Goal: Book appointment/travel/reservation

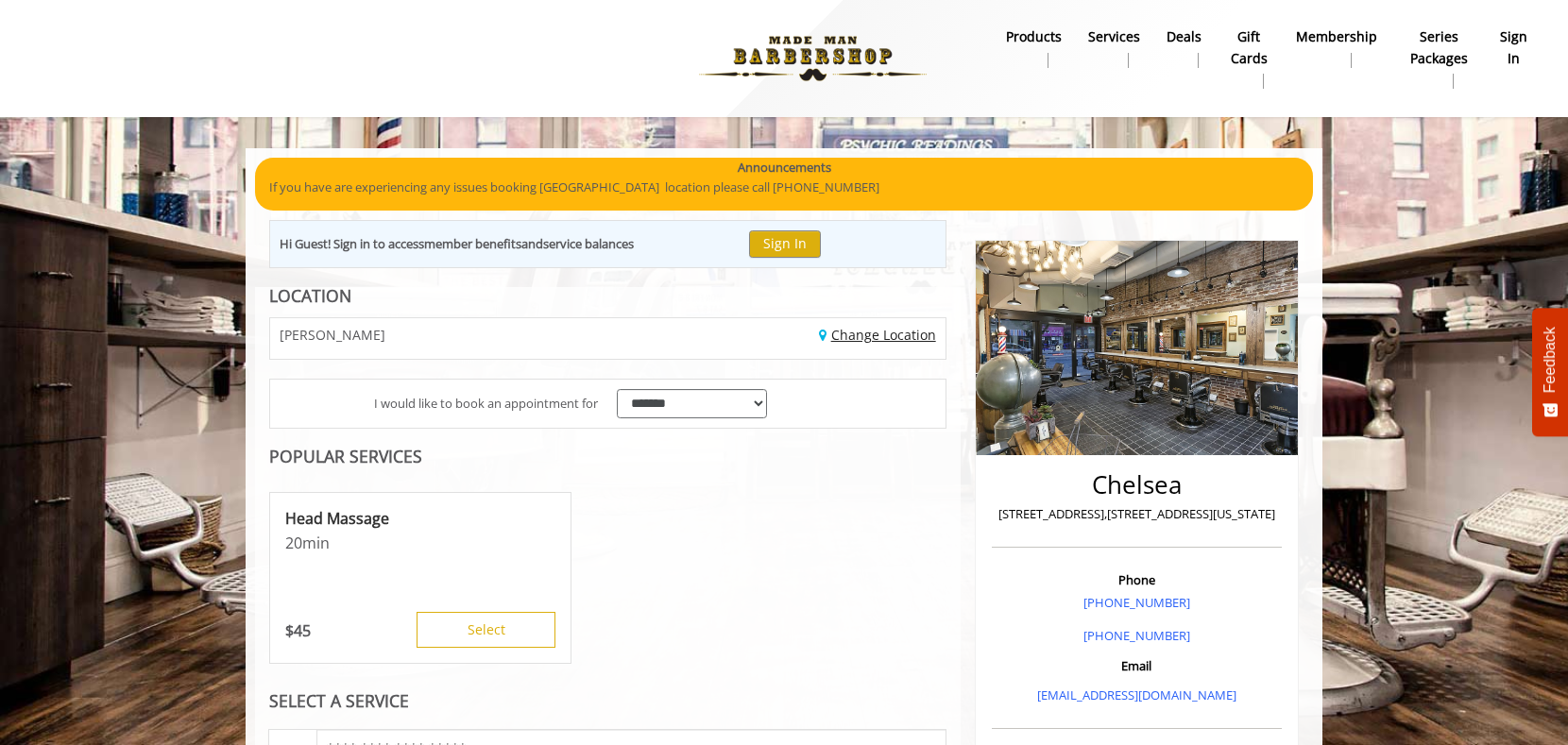
click at [844, 332] on link "Change Location" at bounding box center [877, 335] width 117 height 18
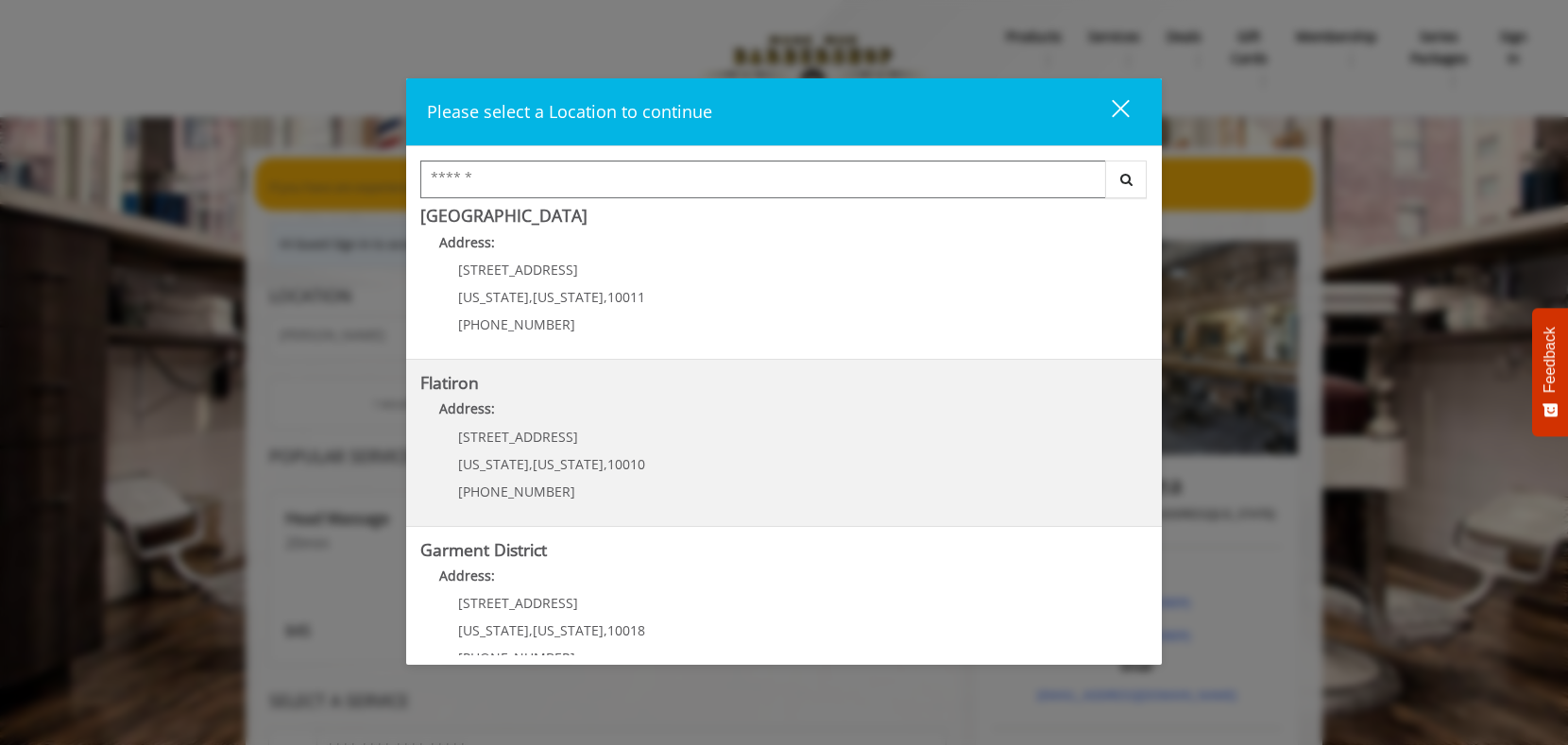
scroll to position [377, 0]
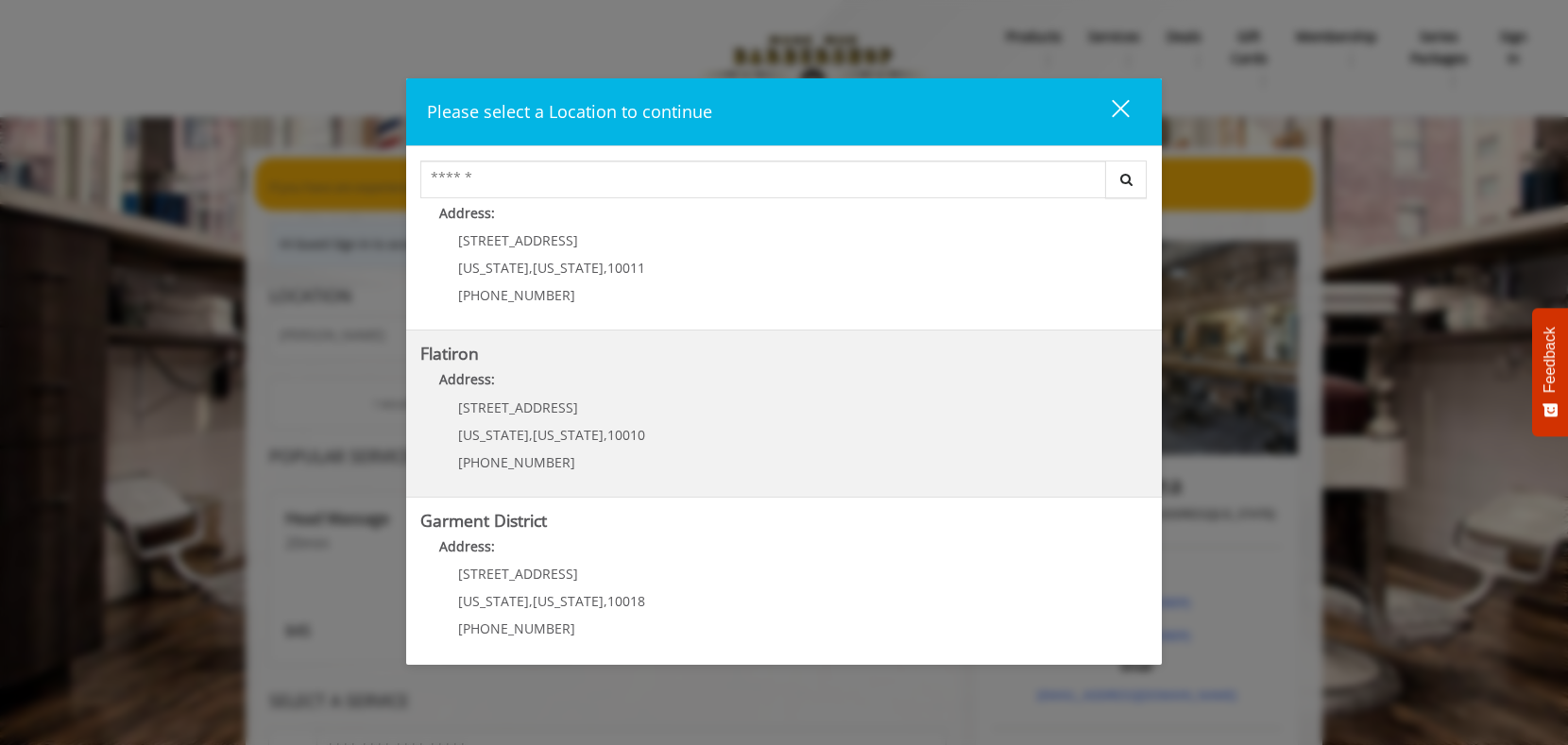
click at [768, 392] on "Address:" at bounding box center [783, 384] width 727 height 30
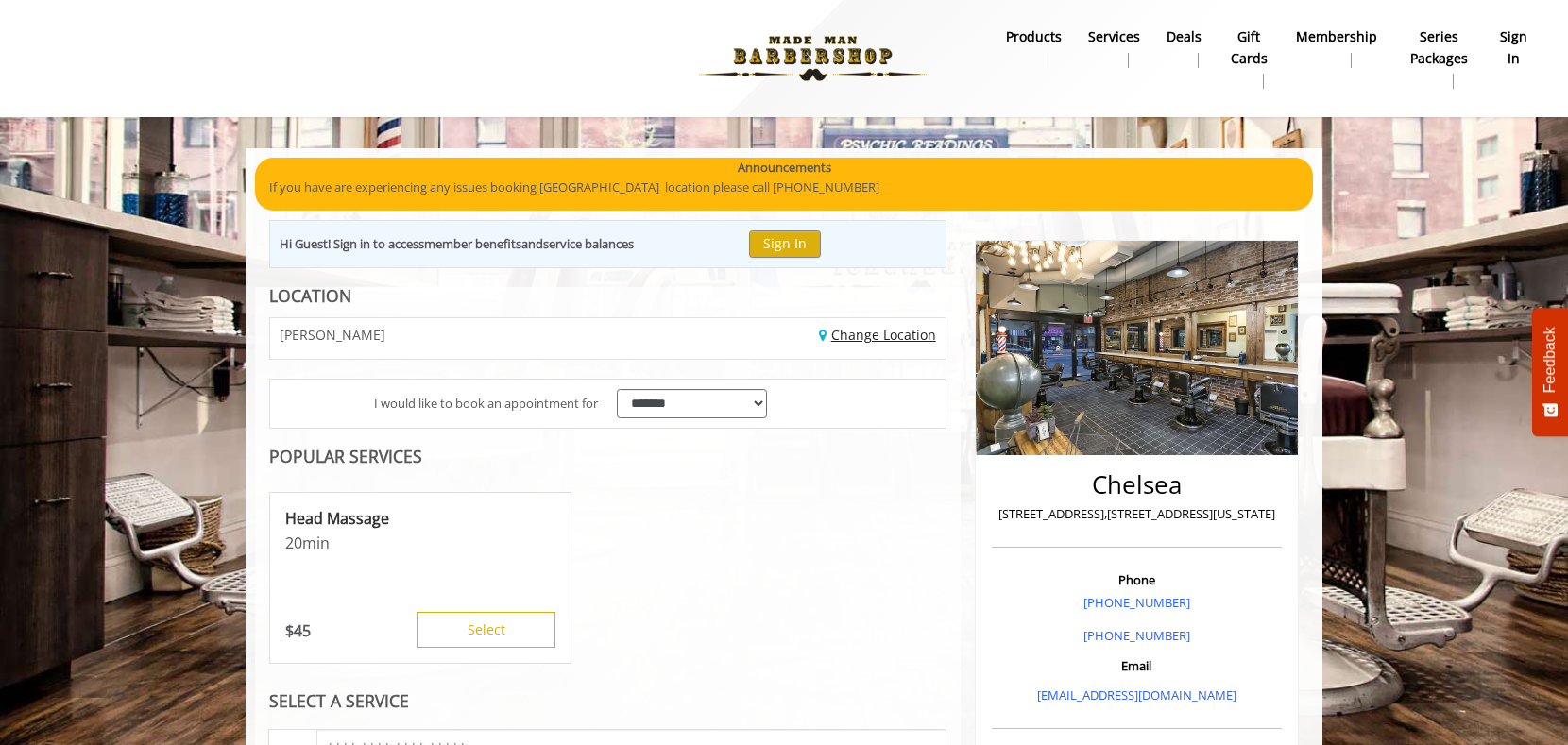
scroll to position [57, 0]
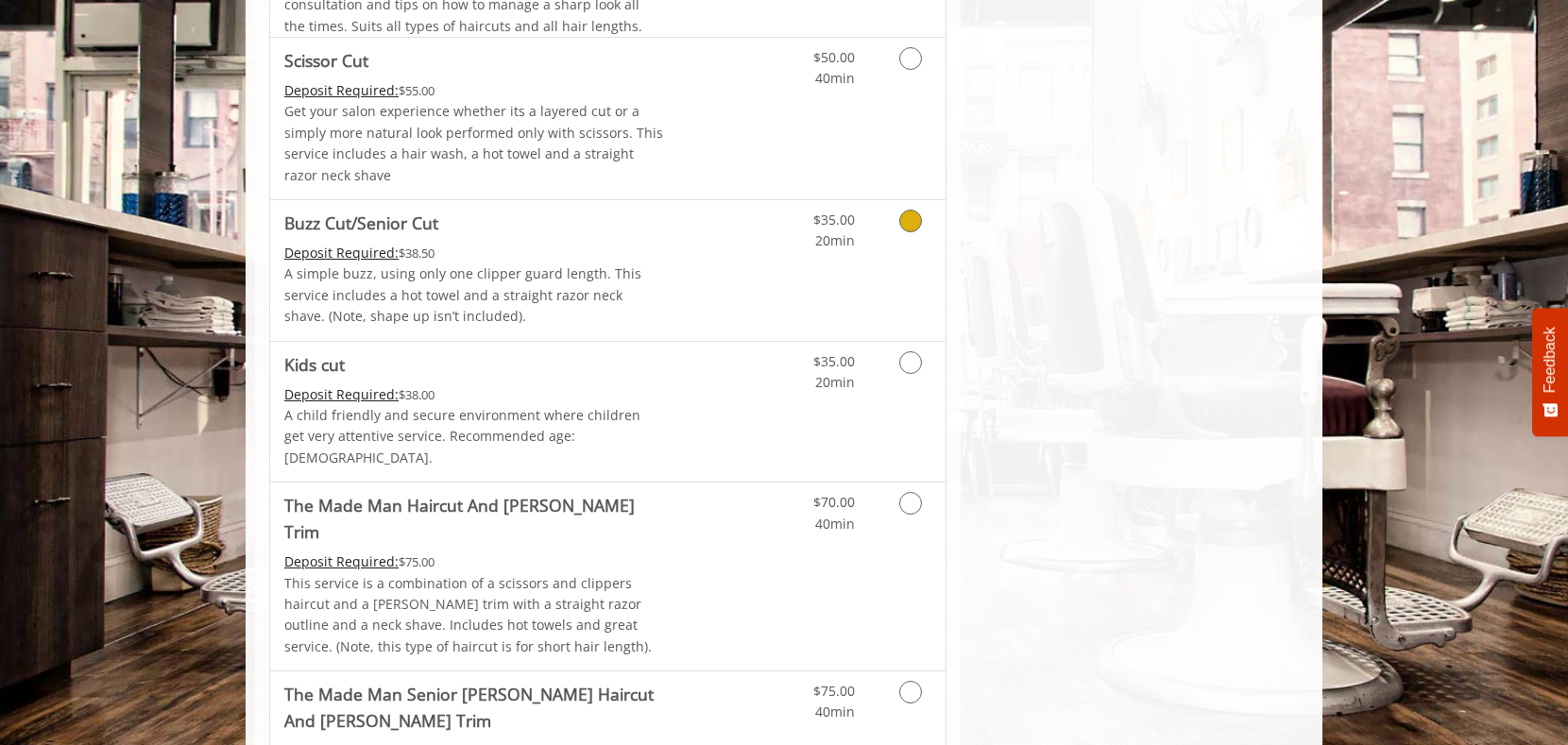
scroll to position [1038, 0]
click at [901, 491] on icon "Grooming services" at bounding box center [910, 502] width 22 height 22
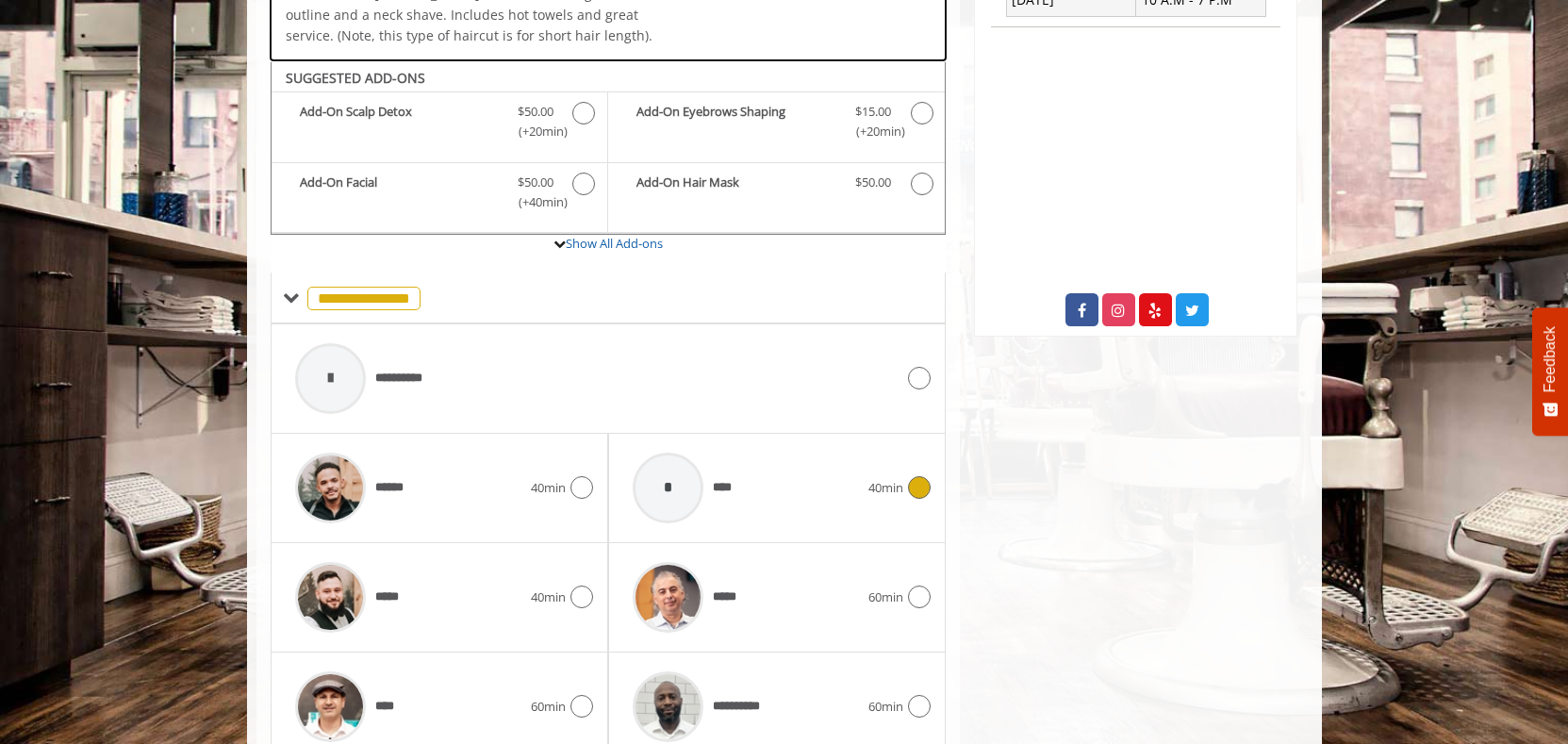
scroll to position [646, 0]
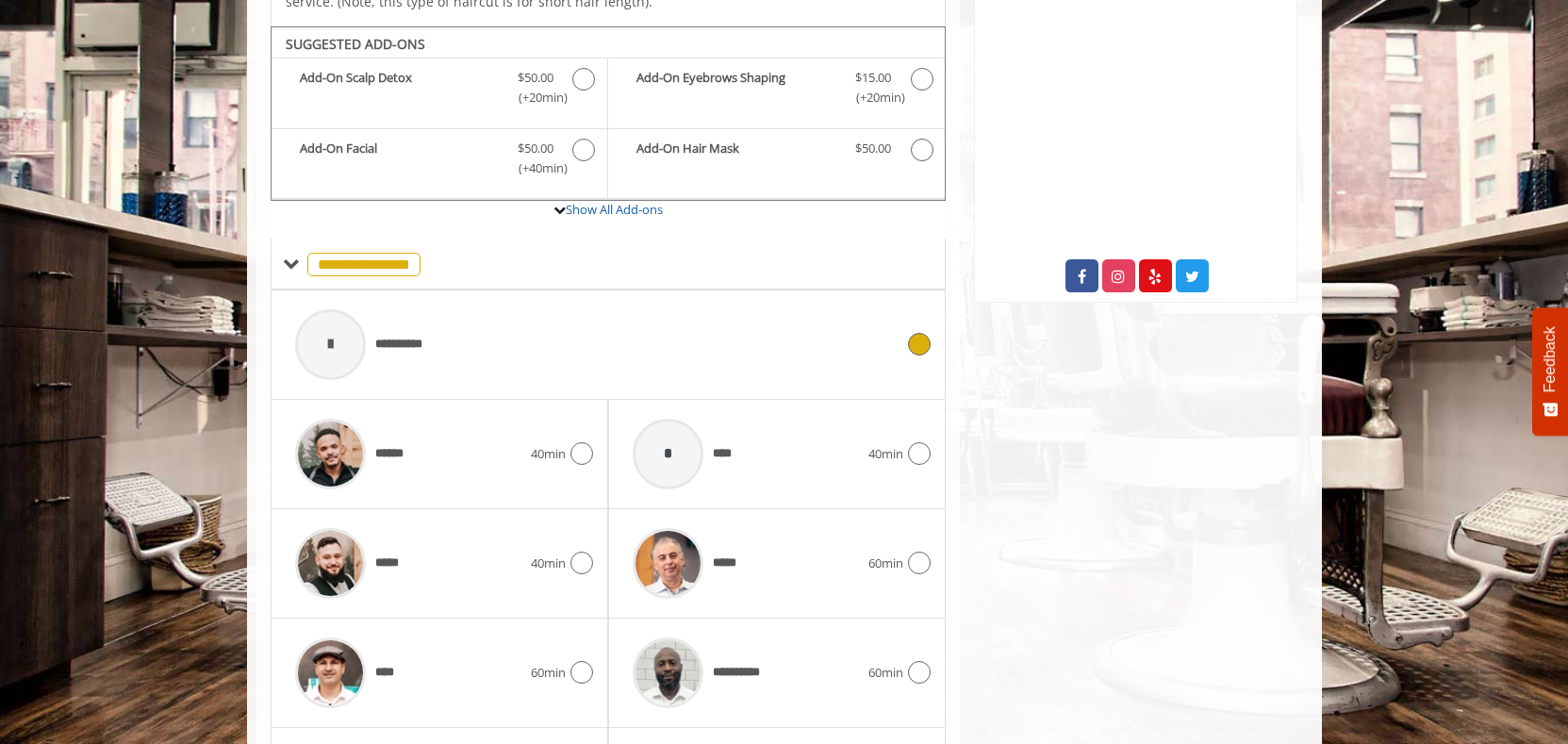
click at [930, 332] on icon at bounding box center [918, 343] width 22 height 22
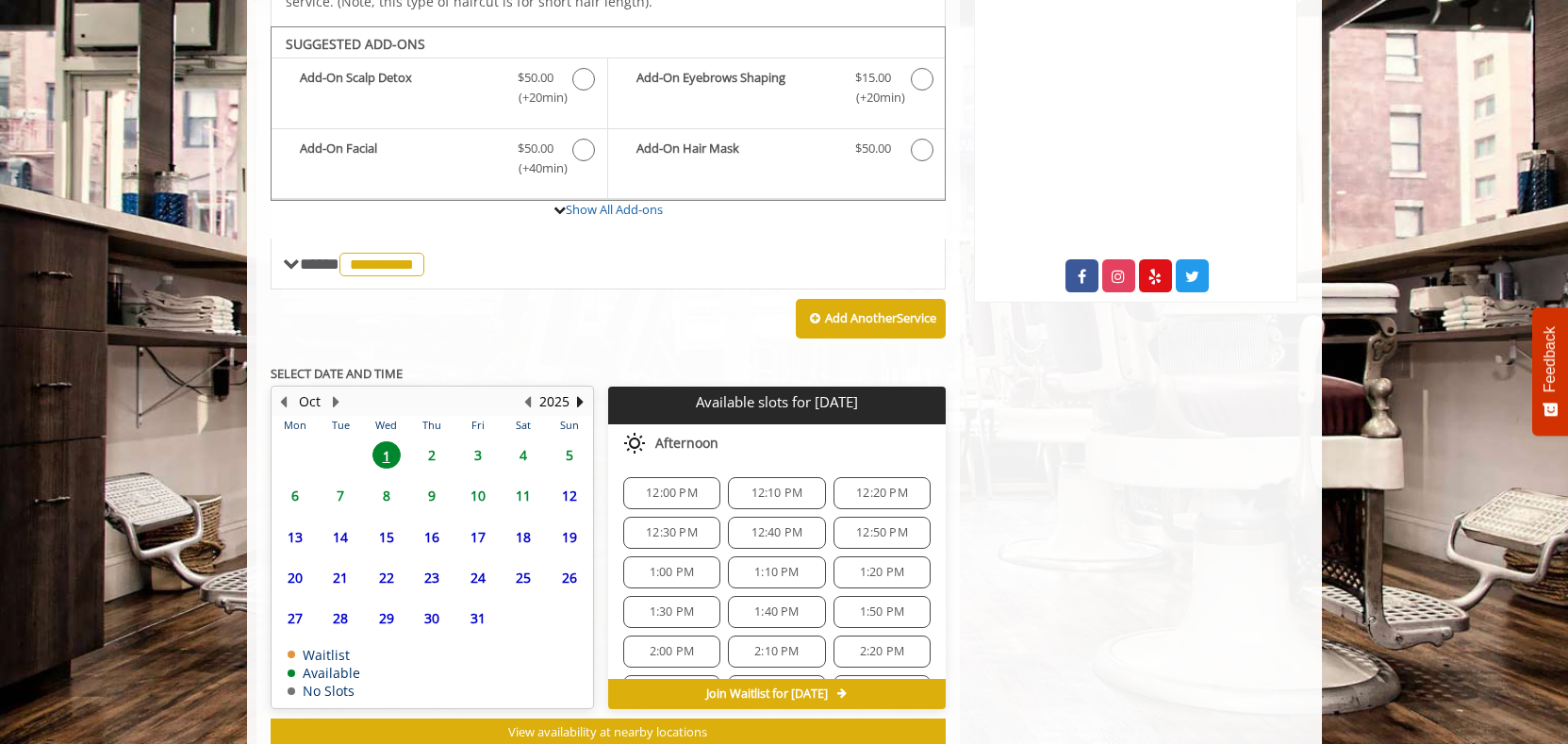
click at [434, 441] on span "2" at bounding box center [431, 455] width 28 height 27
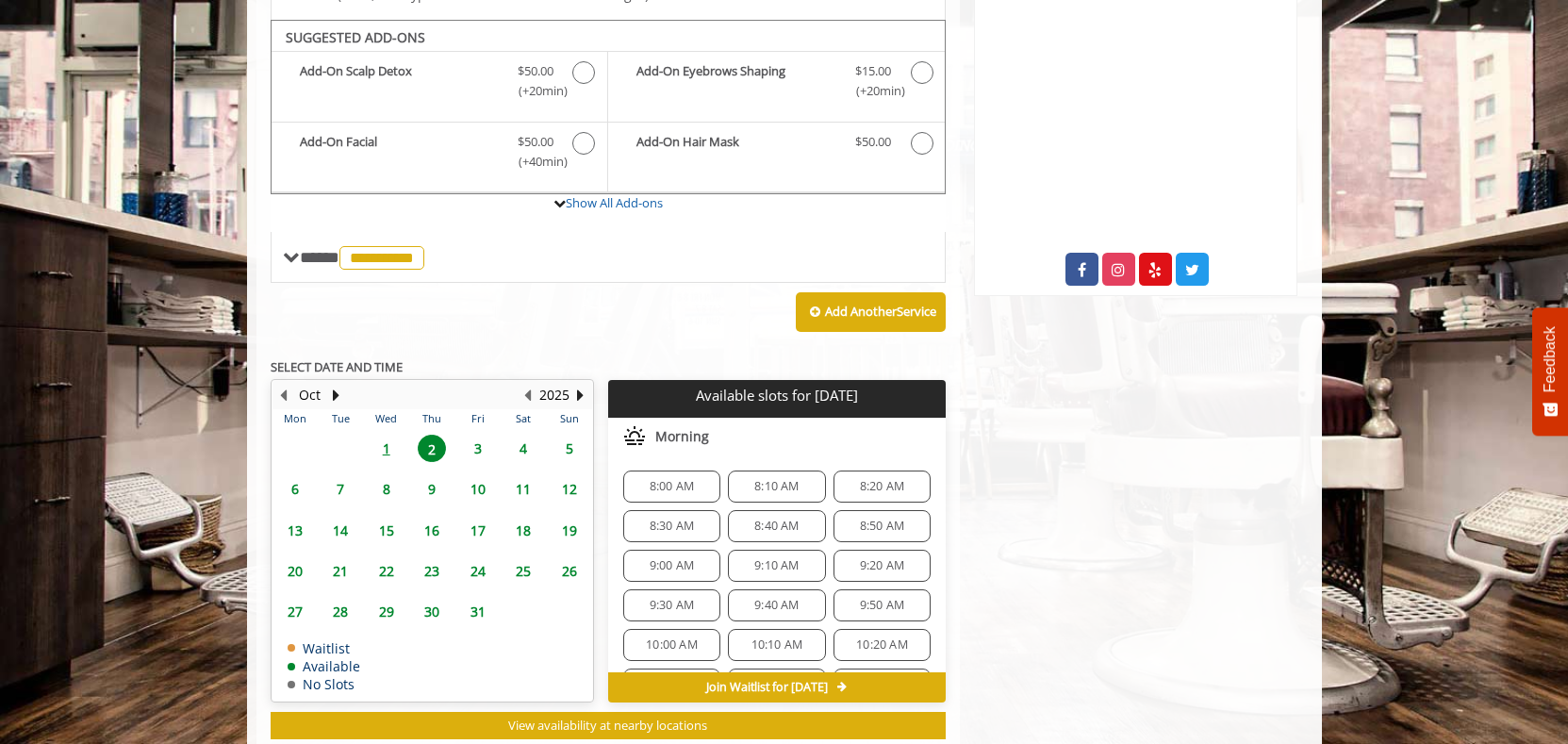
scroll to position [647, 0]
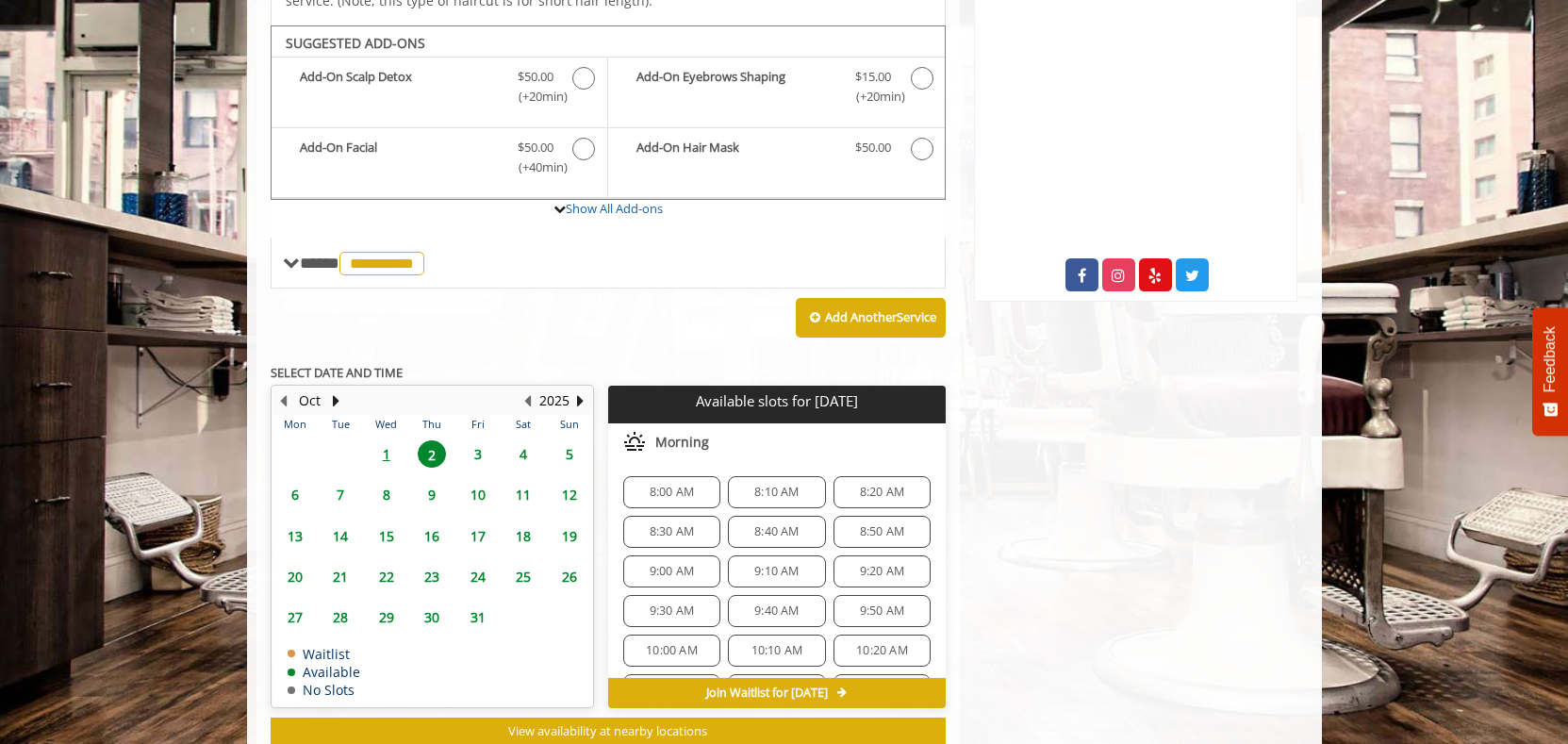
click at [758, 524] on span "8:40 AM" at bounding box center [777, 532] width 44 height 15
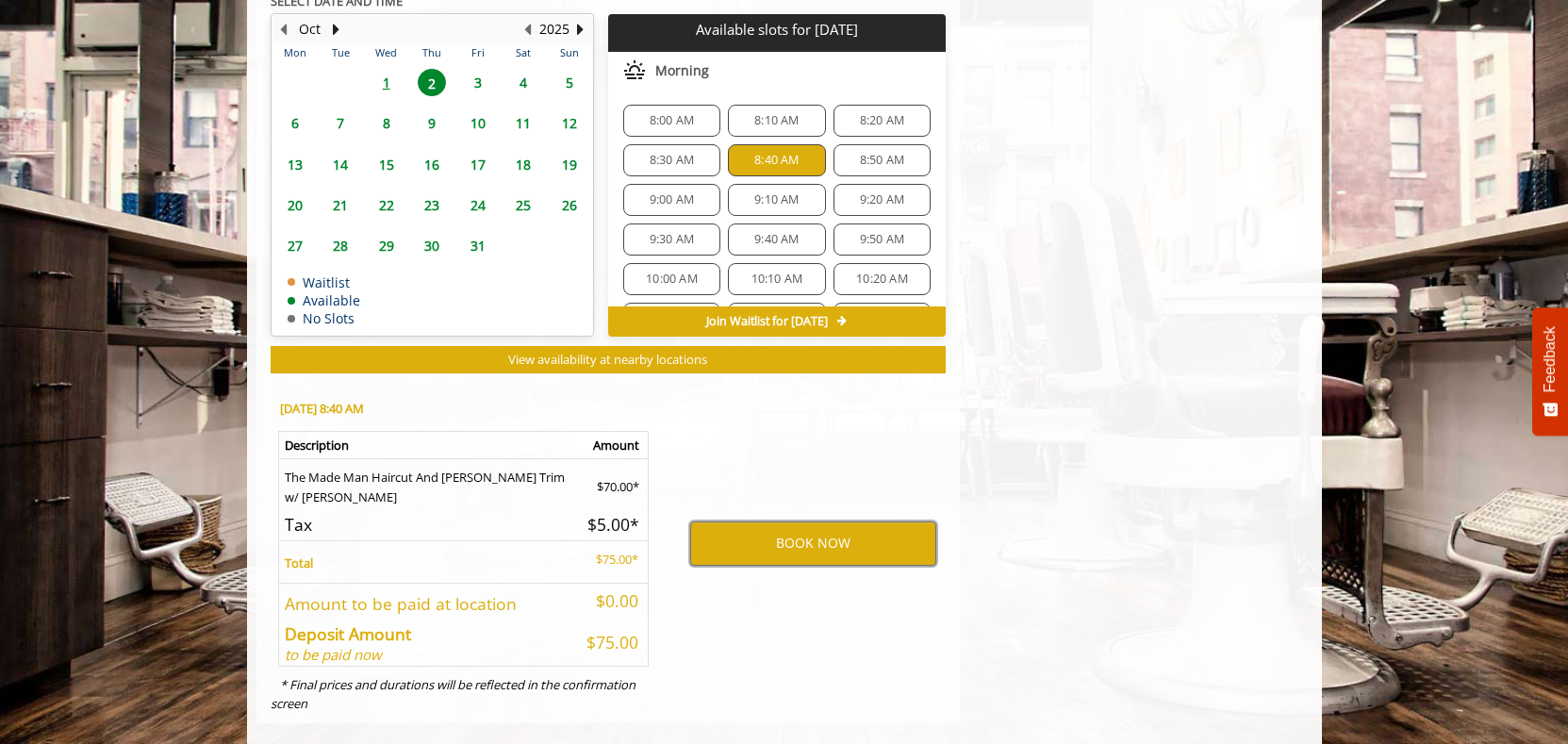
click at [759, 521] on button "BOOK NOW" at bounding box center [812, 543] width 246 height 43
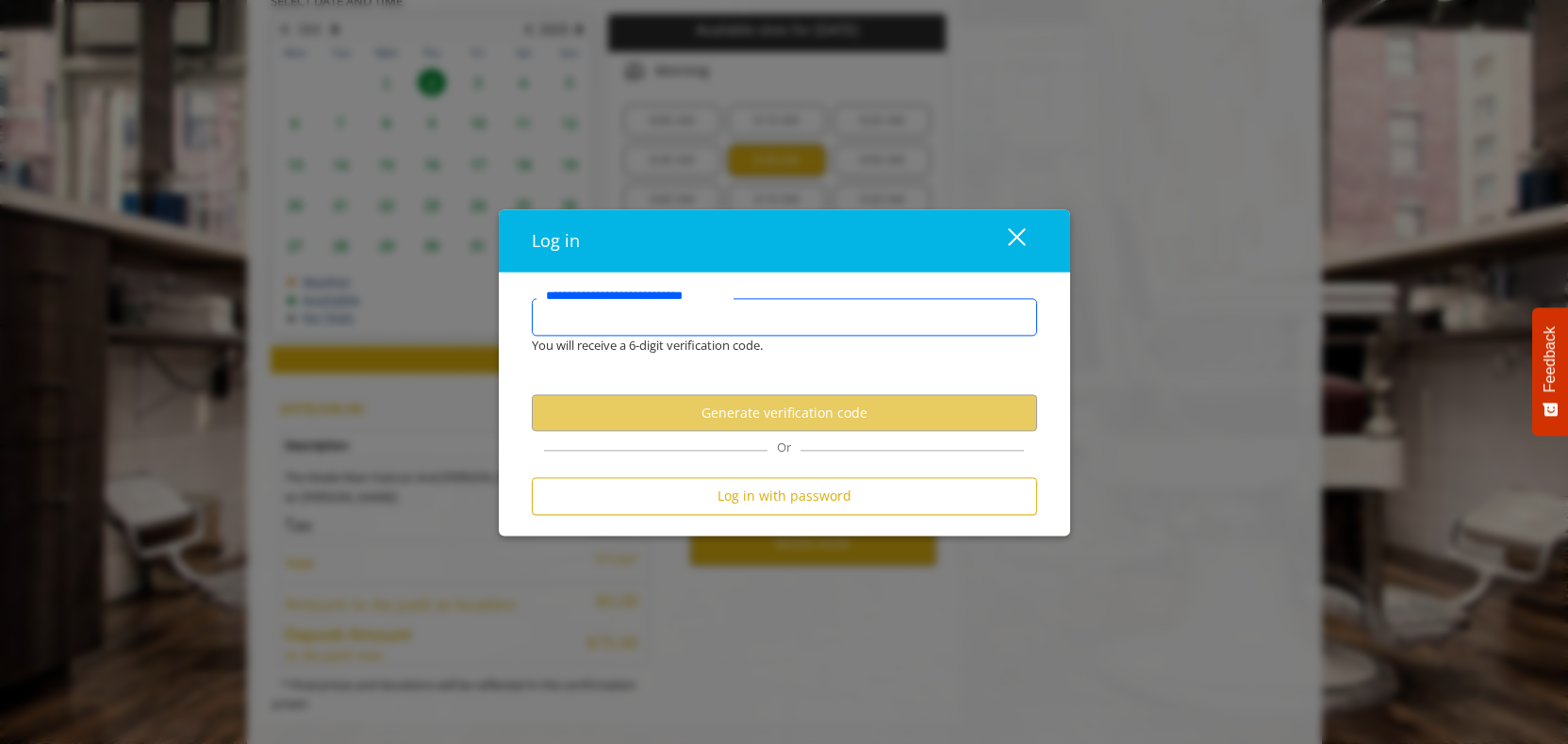
click at [729, 321] on input "**********" at bounding box center [784, 316] width 505 height 38
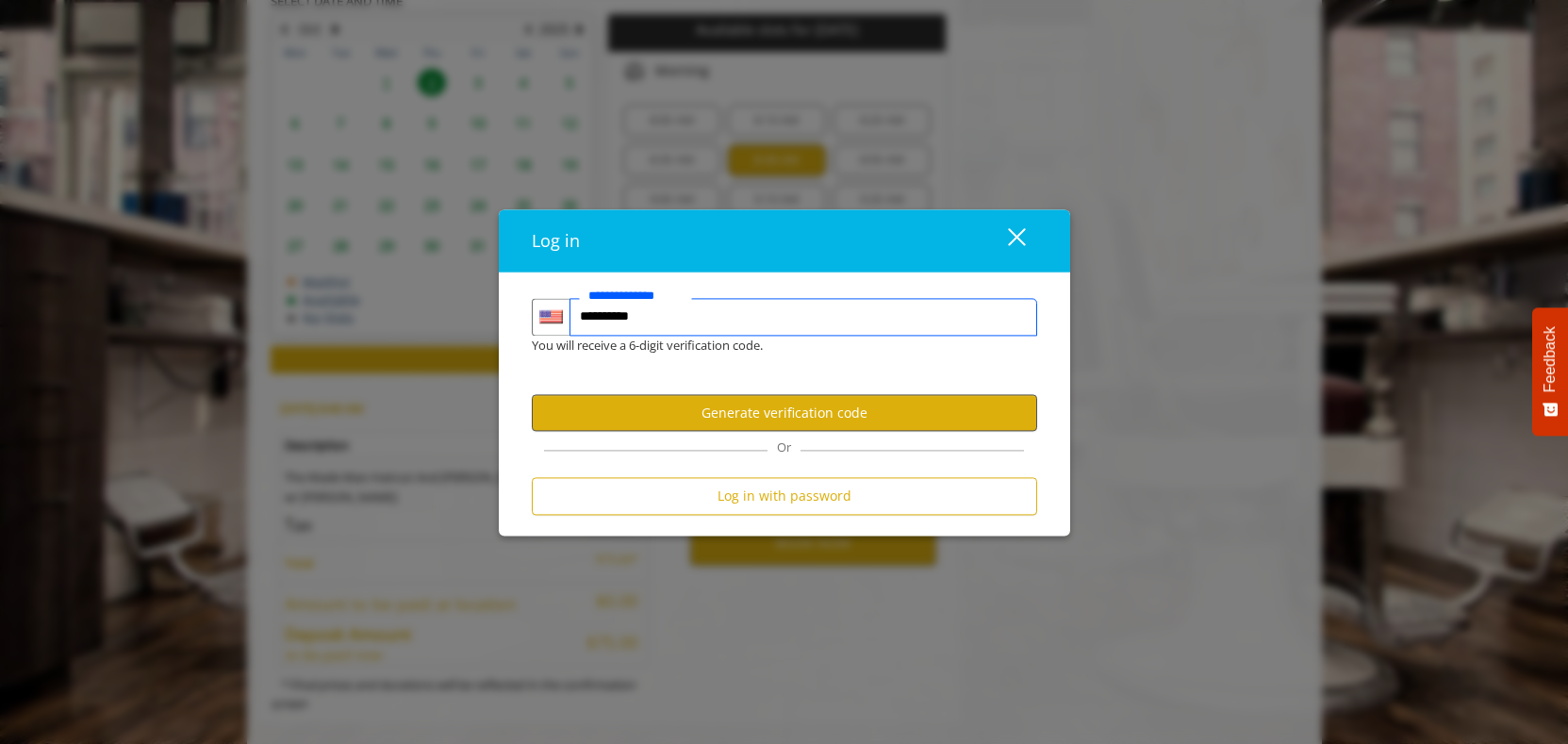
type input "**********"
click at [743, 401] on button "Generate verification code" at bounding box center [784, 413] width 505 height 37
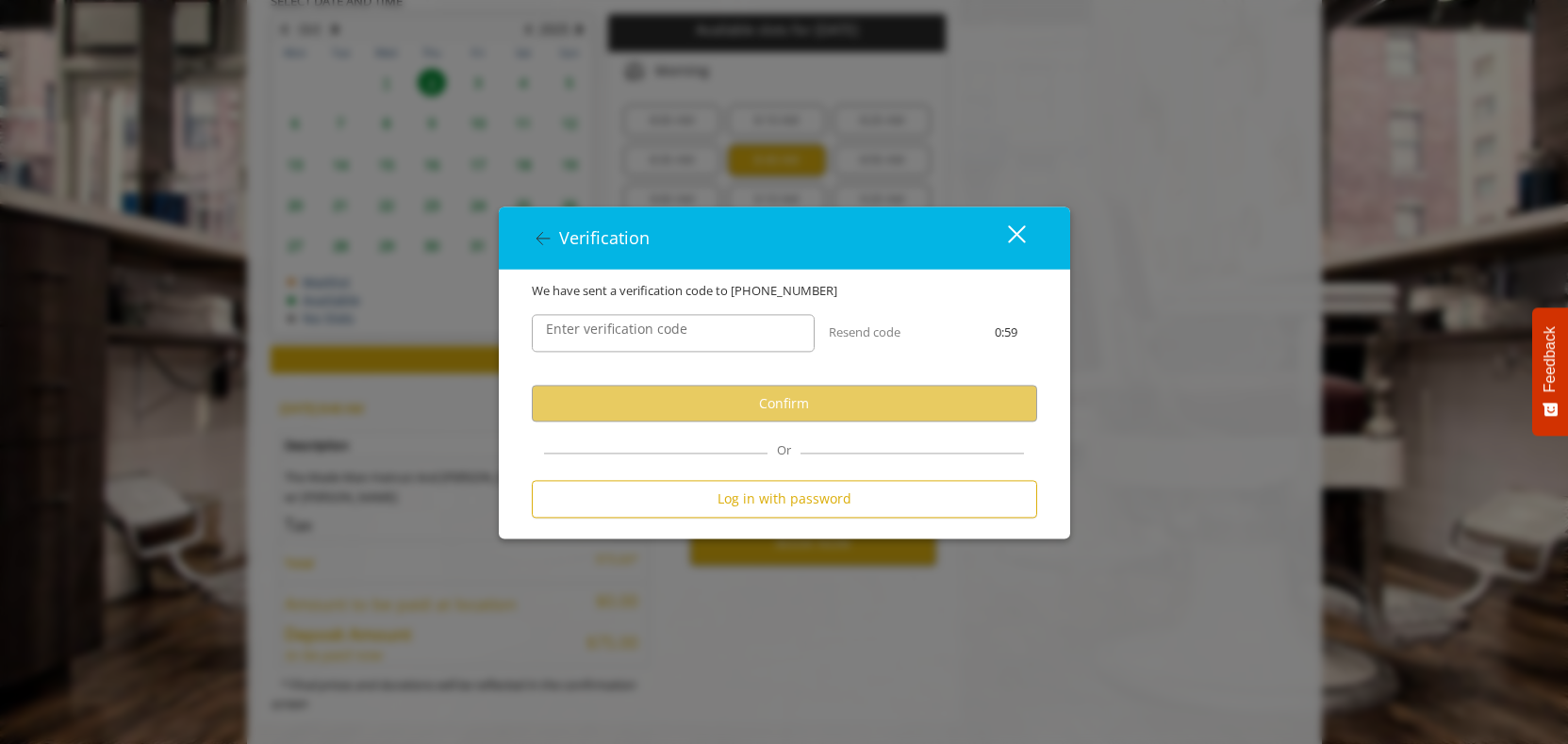
scroll to position [0, 0]
click at [735, 344] on input "Enter verification code" at bounding box center [674, 333] width 283 height 38
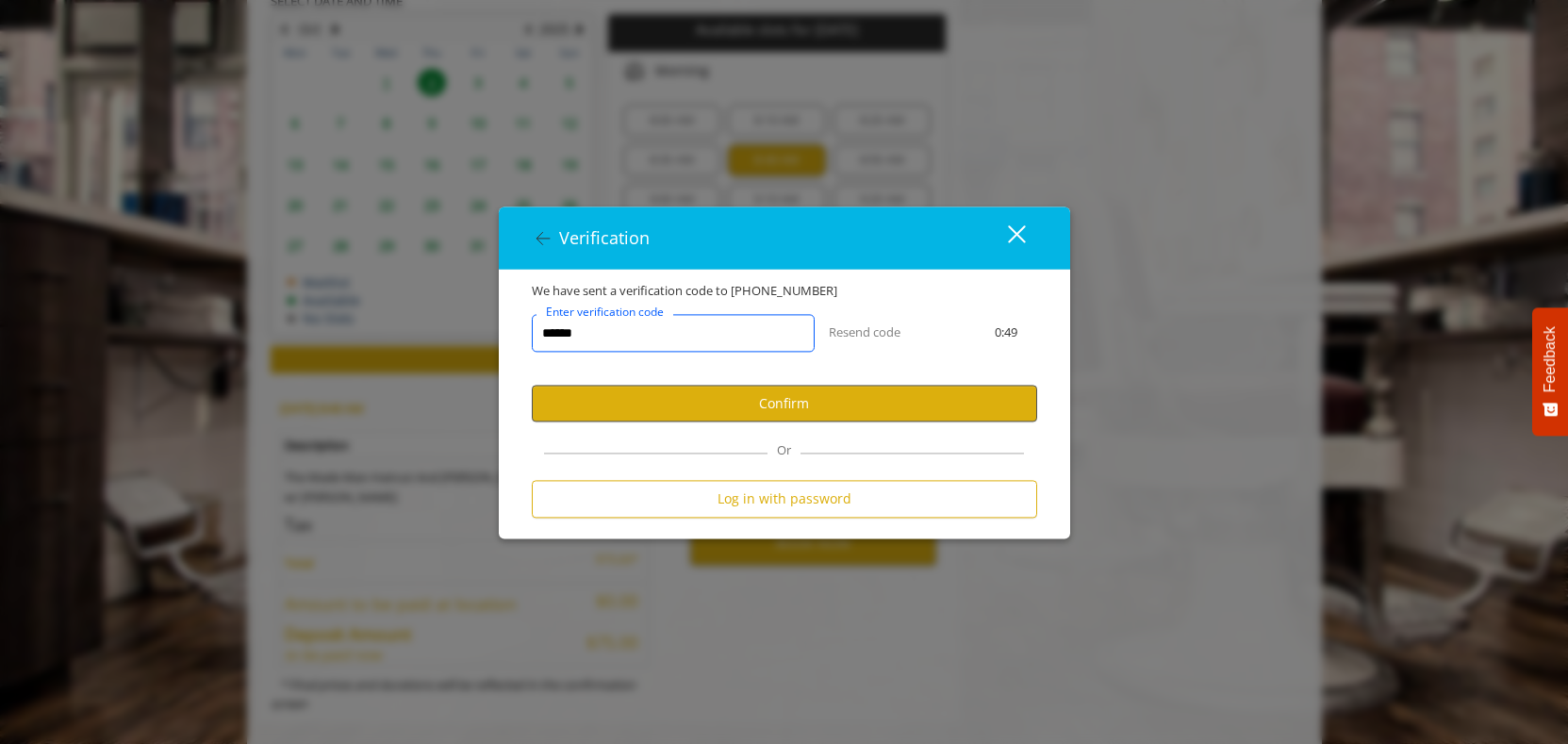
type input "******"
click at [841, 408] on button "Confirm" at bounding box center [784, 404] width 505 height 37
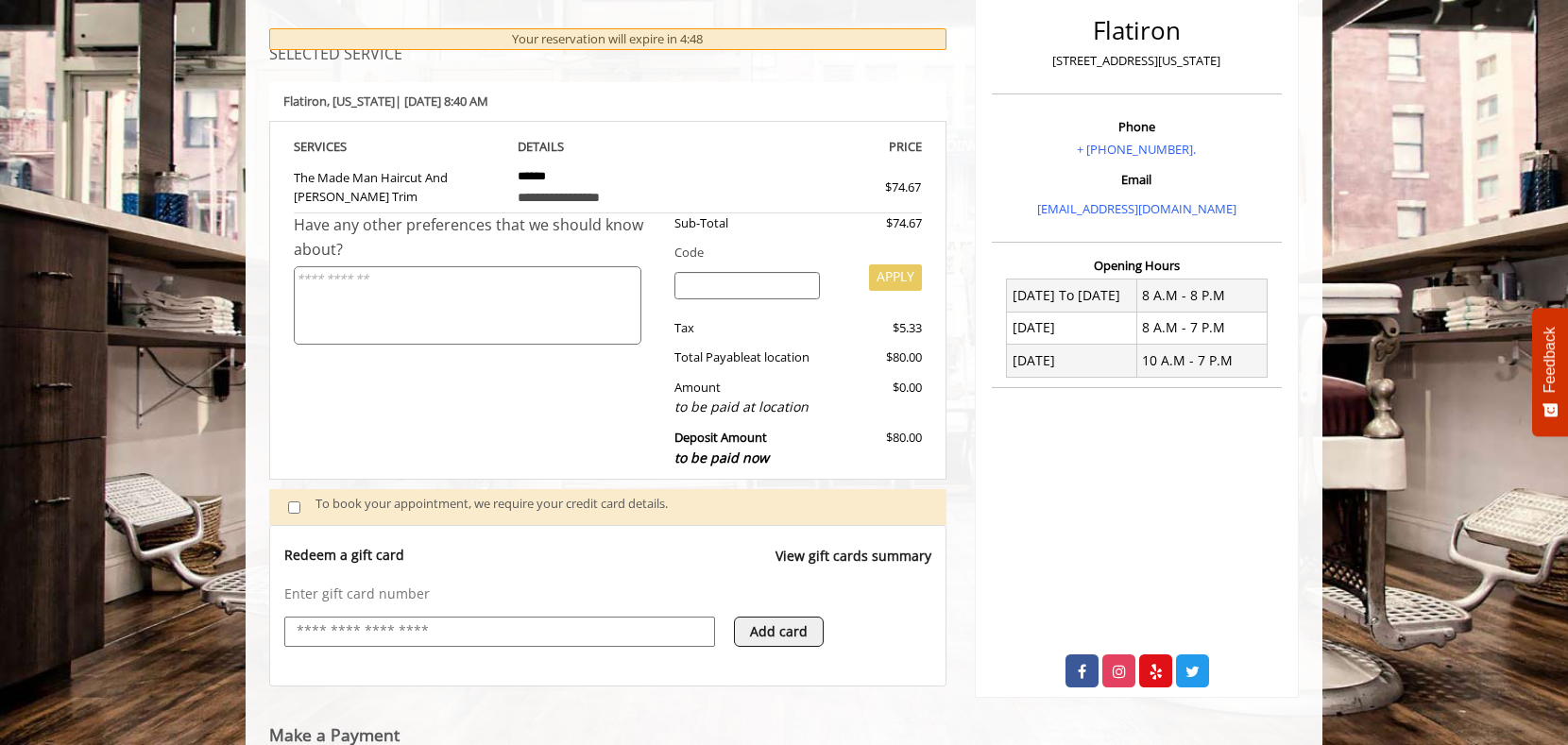
scroll to position [633, 0]
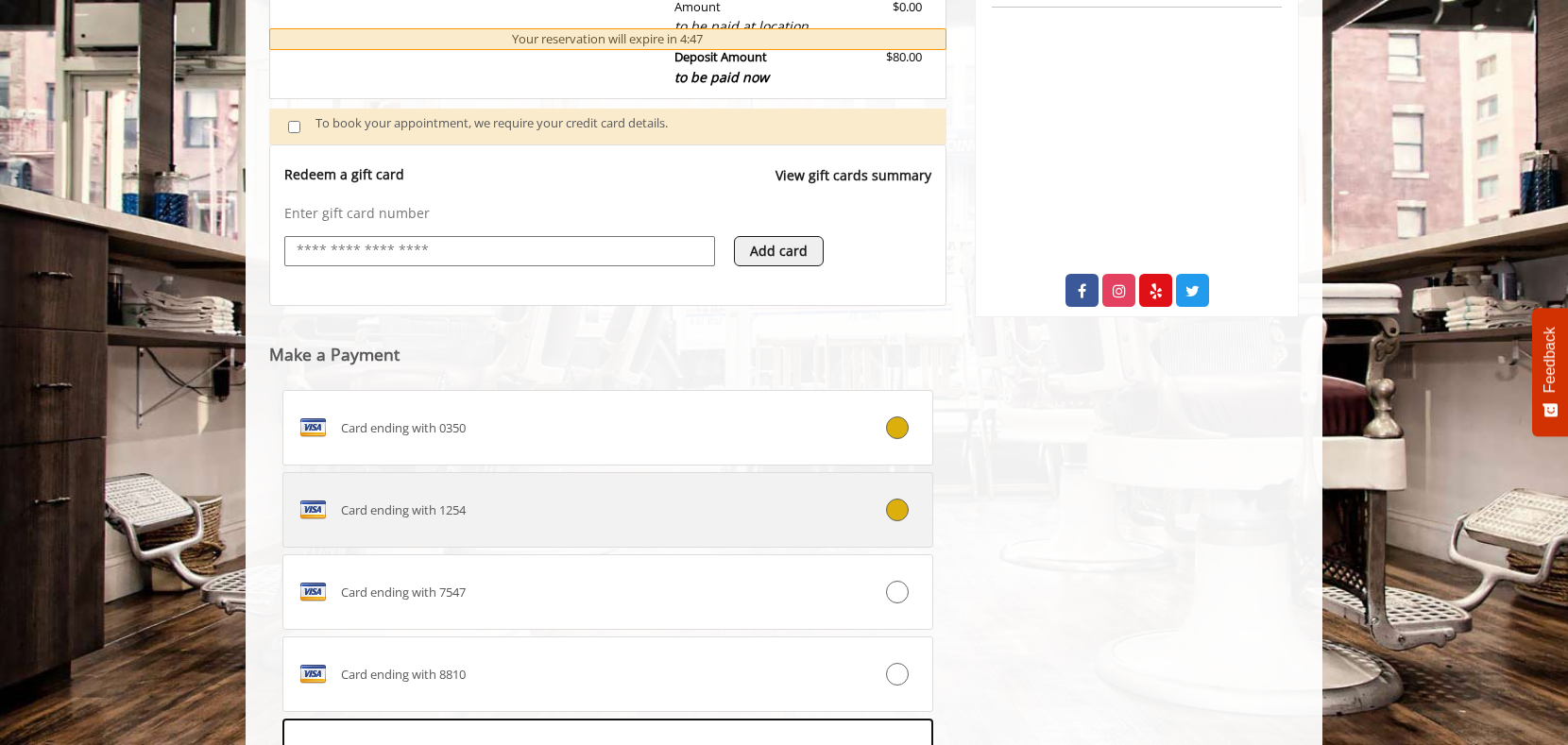
click at [711, 496] on div "Card ending with 1254" at bounding box center [554, 510] width 541 height 30
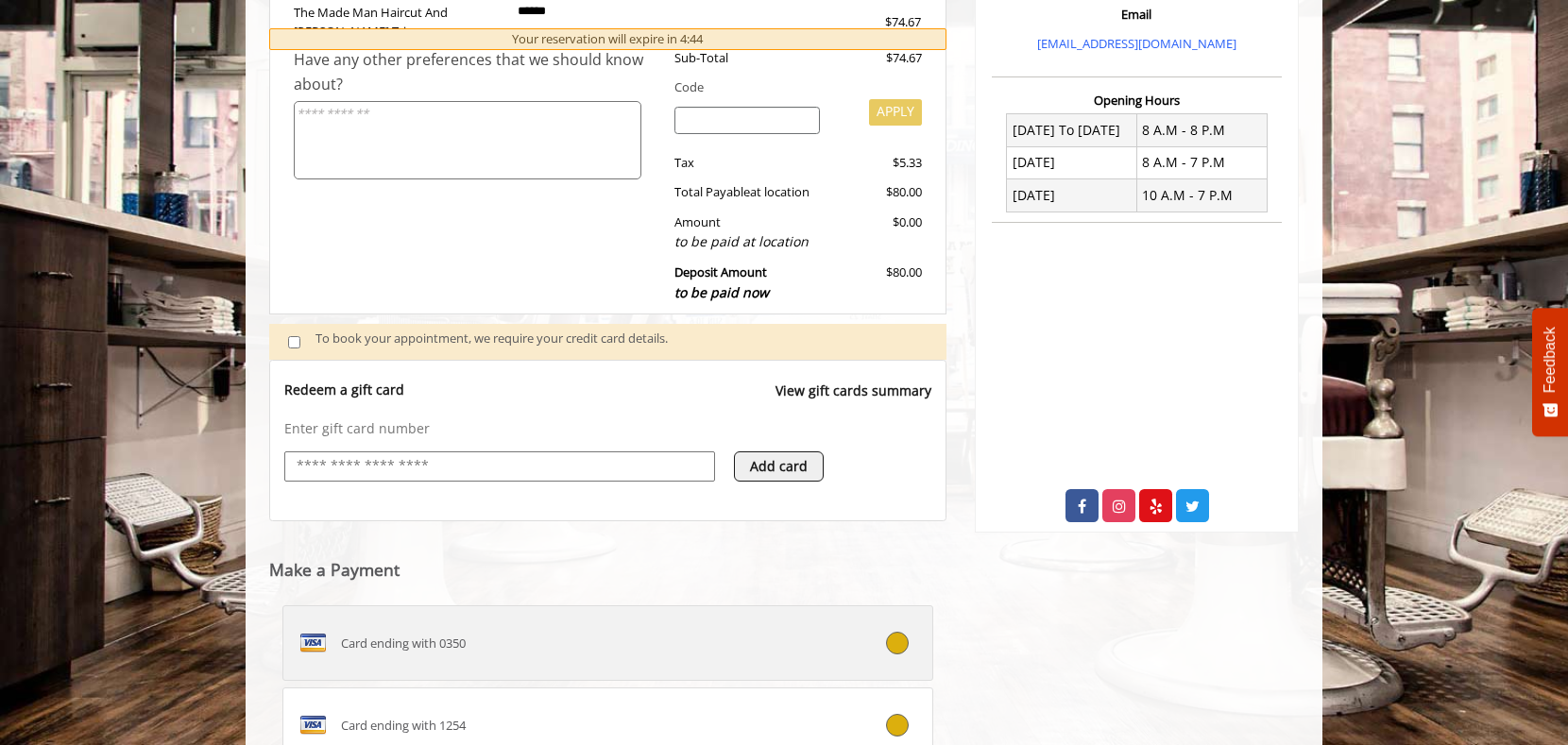
scroll to position [160, 0]
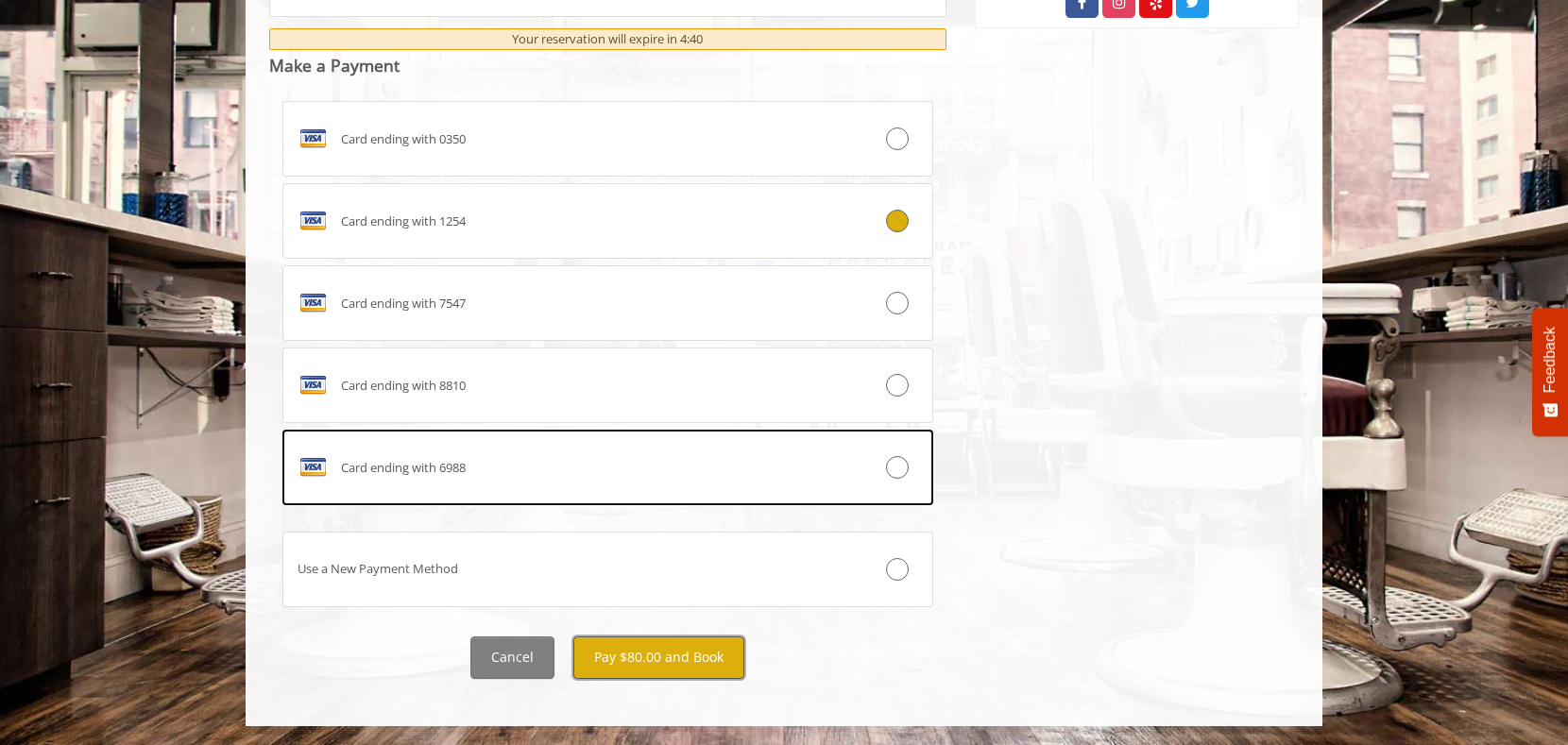
click at [685, 649] on button "Pay $80.00 and Book" at bounding box center [658, 657] width 171 height 42
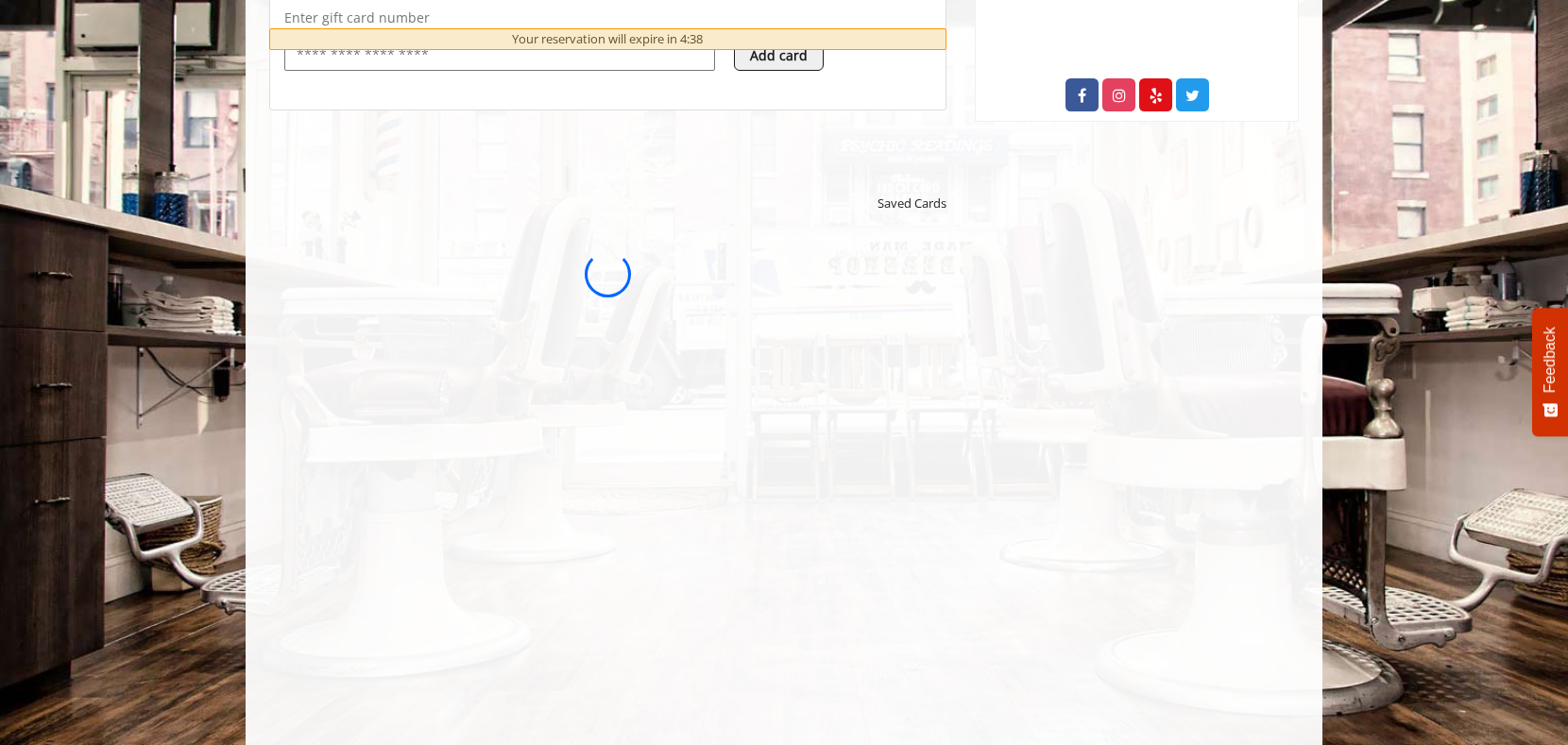
scroll to position [638, 0]
